Goal: Task Accomplishment & Management: Manage account settings

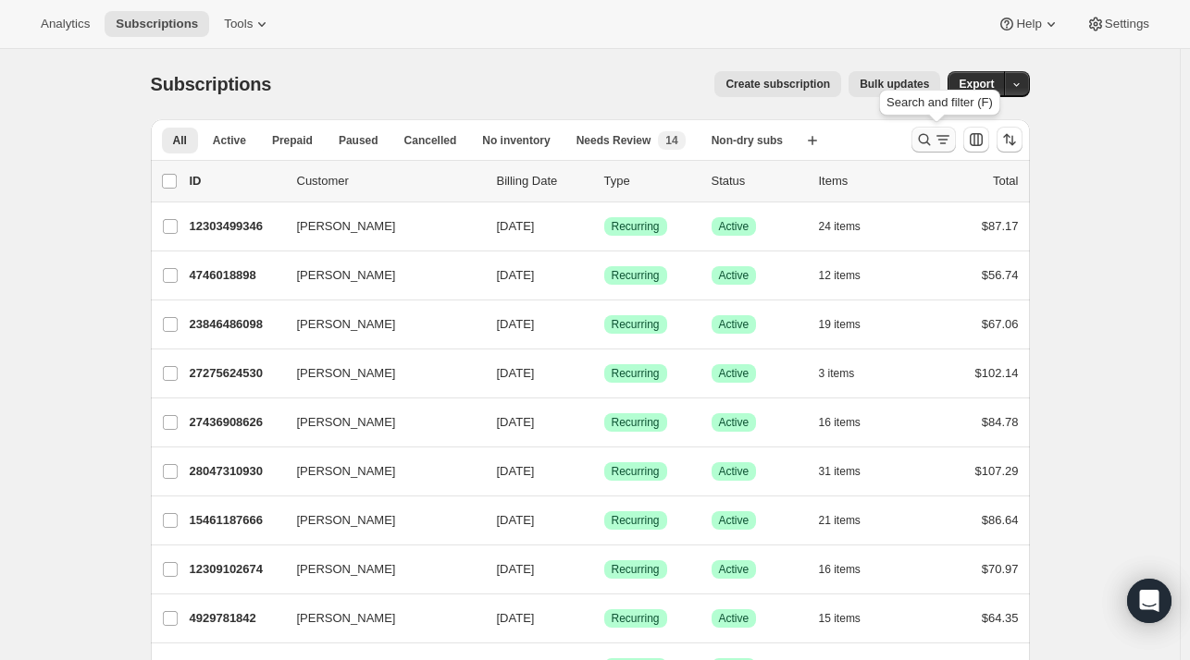
click at [923, 147] on icon "Search and filter results" at bounding box center [924, 139] width 19 height 19
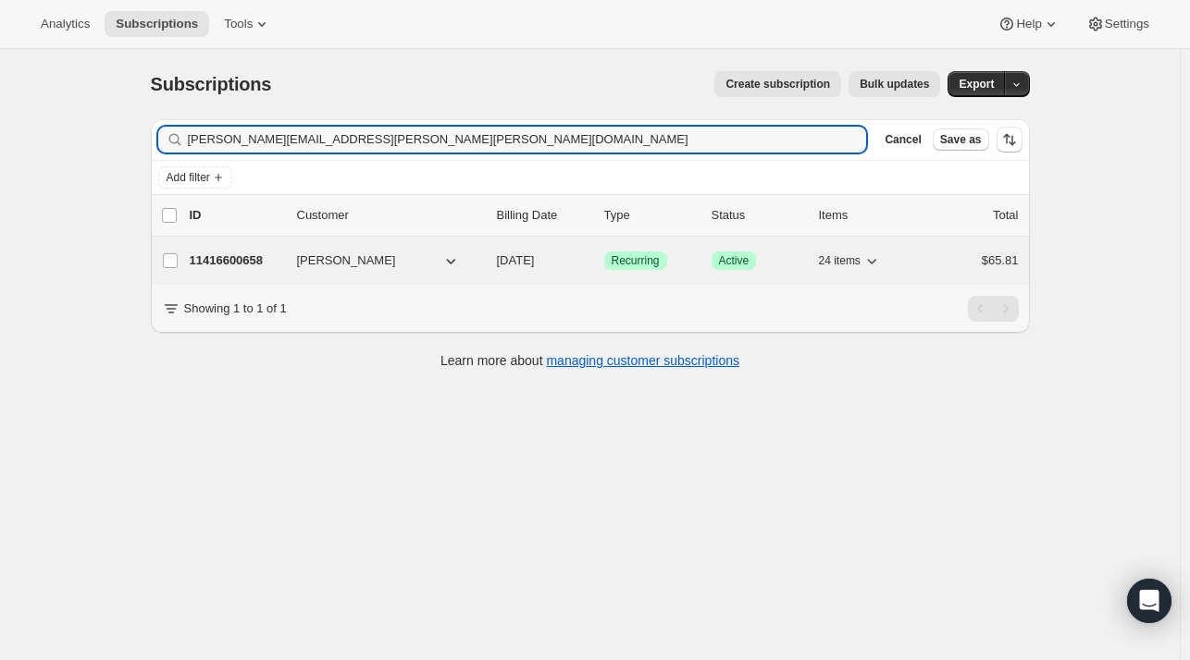
type input "[PERSON_NAME][EMAIL_ADDRESS][PERSON_NAME][PERSON_NAME][DOMAIN_NAME]"
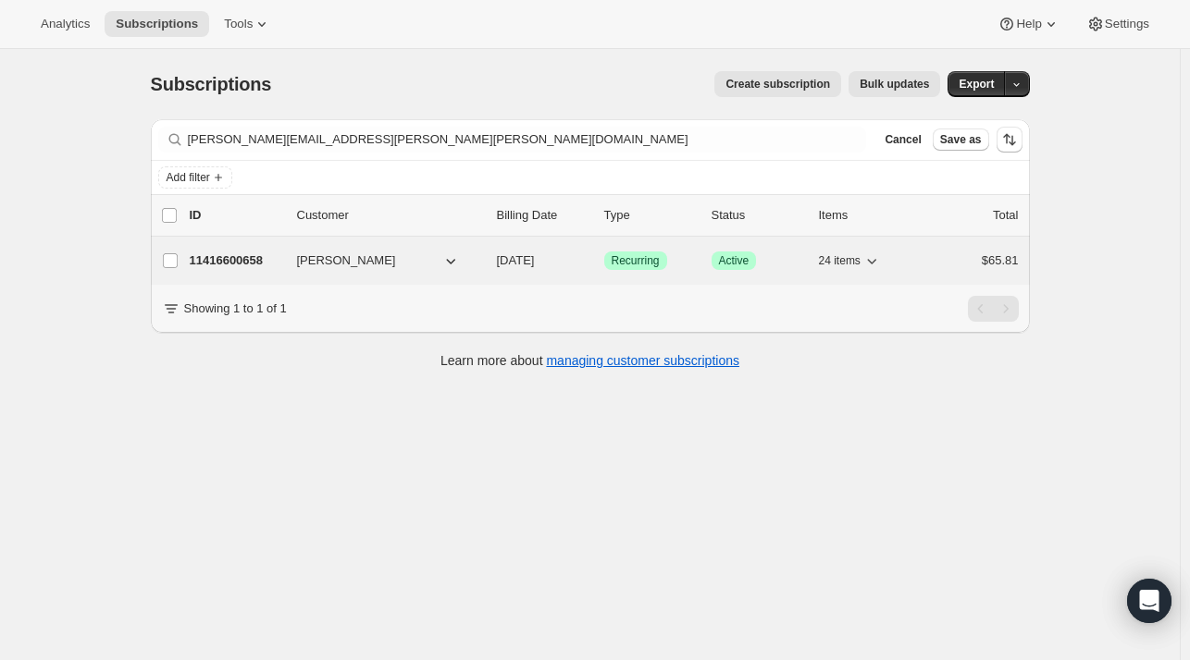
click at [253, 267] on p "11416600658" at bounding box center [236, 261] width 93 height 19
